Goal: Navigation & Orientation: Find specific page/section

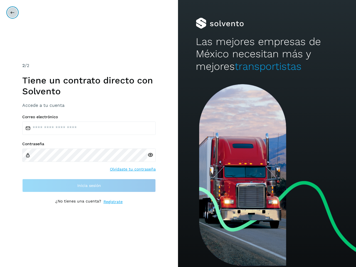
click at [13, 13] on icon at bounding box center [12, 12] width 4 height 4
click at [150, 155] on icon at bounding box center [150, 155] width 6 height 6
click at [133, 169] on link "Olvidaste tu contraseña" at bounding box center [133, 169] width 46 height 6
click at [113, 202] on link "Regístrate" at bounding box center [113, 202] width 19 height 6
